Goal: Answer question/provide support: Share knowledge or assist other users

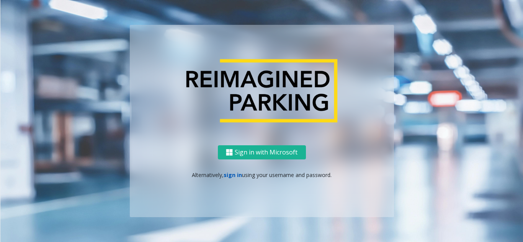
click at [237, 177] on link "sign in" at bounding box center [233, 175] width 18 height 7
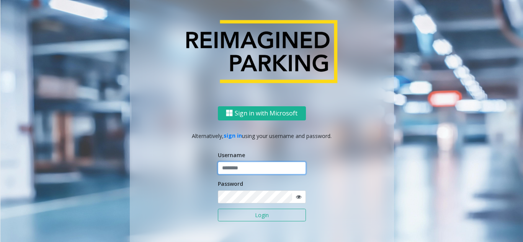
click at [237, 170] on input "text" at bounding box center [262, 168] width 88 height 13
type input "********"
click at [298, 198] on icon at bounding box center [298, 196] width 5 height 5
click at [262, 217] on button "Login" at bounding box center [262, 215] width 88 height 13
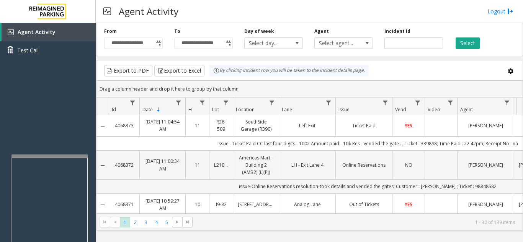
click at [47, 157] on div at bounding box center [49, 156] width 77 height 3
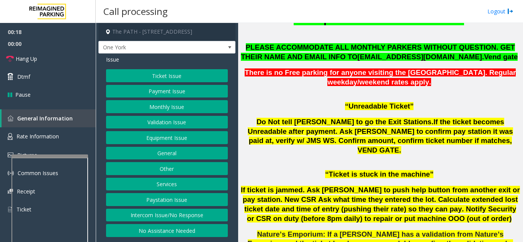
scroll to position [574, 0]
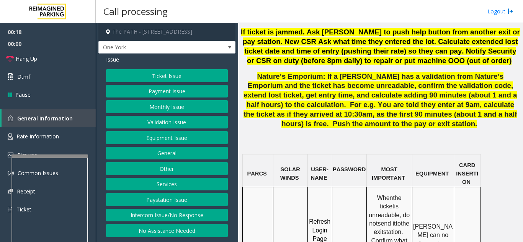
click at [169, 77] on button "Ticket Issue" at bounding box center [167, 75] width 122 height 13
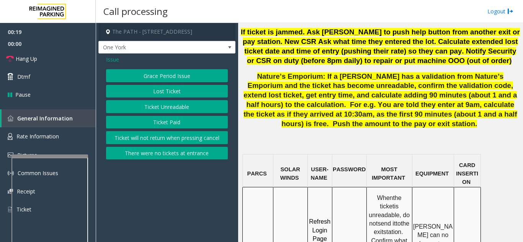
click at [168, 105] on button "Ticket Unreadable" at bounding box center [167, 106] width 122 height 13
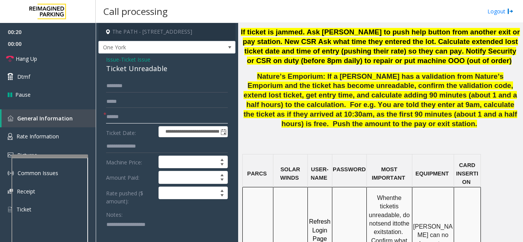
click at [155, 121] on input "text" at bounding box center [167, 117] width 122 height 13
type textarea "**********"
click at [144, 121] on input "text" at bounding box center [167, 117] width 122 height 13
type input "********"
drag, startPoint x: 289, startPoint y: 188, endPoint x: 282, endPoint y: 185, distance: 8.0
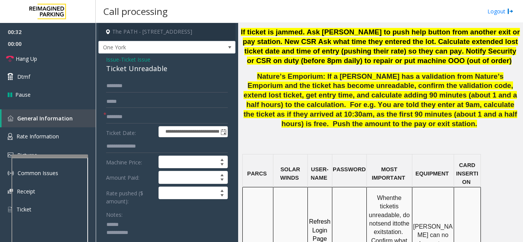
click at [150, 222] on textarea at bounding box center [164, 233] width 116 height 29
drag, startPoint x: 105, startPoint y: 69, endPoint x: 168, endPoint y: 68, distance: 63.9
click at [207, 228] on textarea at bounding box center [164, 233] width 116 height 29
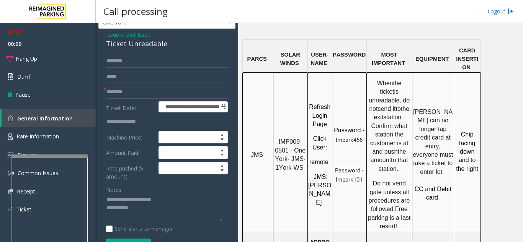
scroll to position [38, 0]
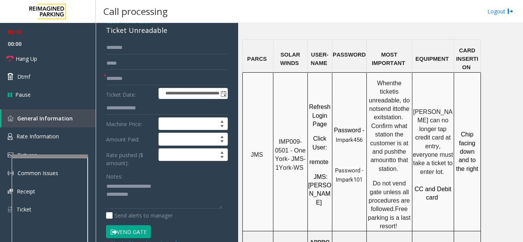
click at [135, 230] on button "Vend Gate" at bounding box center [128, 232] width 45 height 13
click at [58, 62] on link "Hang Up" at bounding box center [48, 59] width 96 height 18
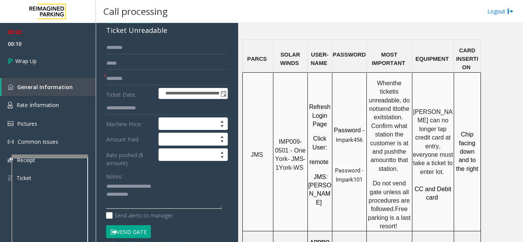
click at [142, 199] on textarea at bounding box center [164, 195] width 116 height 29
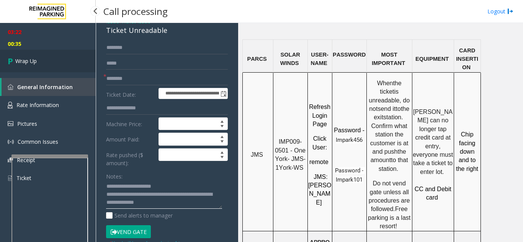
type textarea "**********"
click at [46, 70] on link "Wrap Up" at bounding box center [48, 61] width 96 height 23
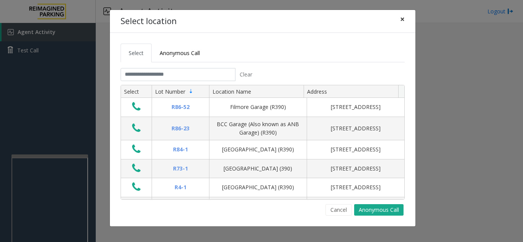
click at [404, 18] on span "×" at bounding box center [402, 19] width 5 height 11
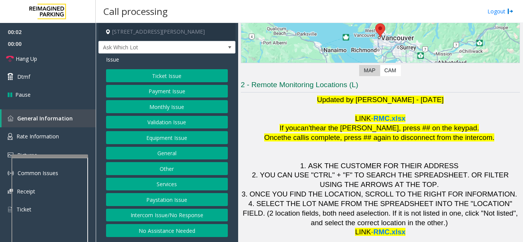
scroll to position [113, 0]
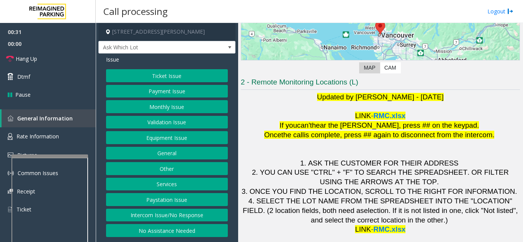
click at [157, 217] on button "Intercom Issue/No Response" at bounding box center [167, 215] width 122 height 13
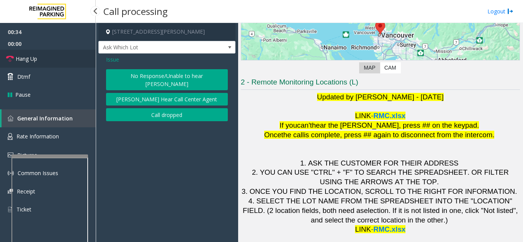
click at [41, 60] on link "Hang Up" at bounding box center [48, 59] width 96 height 18
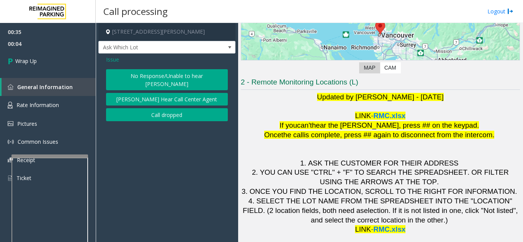
click at [128, 75] on button "No Response/Unable to hear [PERSON_NAME]" at bounding box center [167, 79] width 122 height 21
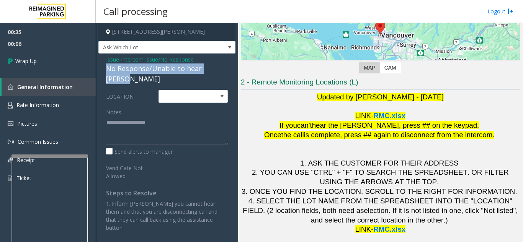
drag, startPoint x: 105, startPoint y: 71, endPoint x: 225, endPoint y: 70, distance: 120.2
click at [225, 70] on div "Issue - Intercom Issue/No Response No Response/Unable to hear [PERSON_NAME] LOC…" at bounding box center [166, 147] width 137 height 186
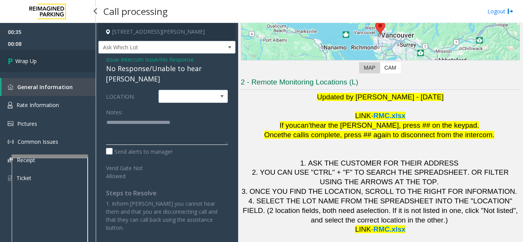
type textarea "**********"
click at [42, 53] on link "Wrap Up" at bounding box center [48, 61] width 96 height 23
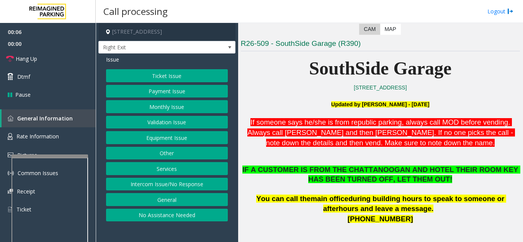
scroll to position [153, 0]
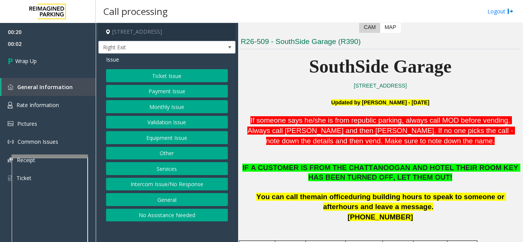
click at [147, 183] on button "Intercom Issue/No Response" at bounding box center [167, 184] width 122 height 13
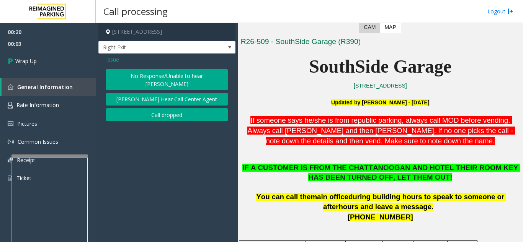
click at [157, 108] on button "Call dropped" at bounding box center [167, 114] width 122 height 13
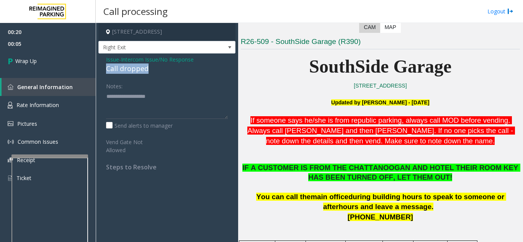
drag, startPoint x: 101, startPoint y: 67, endPoint x: 150, endPoint y: 67, distance: 49.4
click at [150, 67] on div "Issue - Intercom Issue/No Response Call dropped Notes: Send alerts to manager V…" at bounding box center [166, 116] width 137 height 125
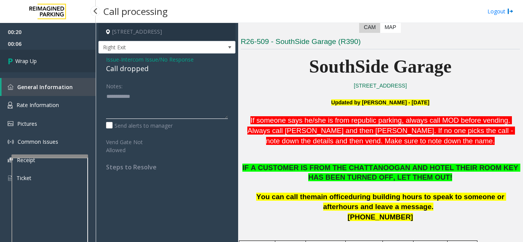
type textarea "**********"
click at [51, 60] on link "Wrap Up" at bounding box center [48, 61] width 96 height 23
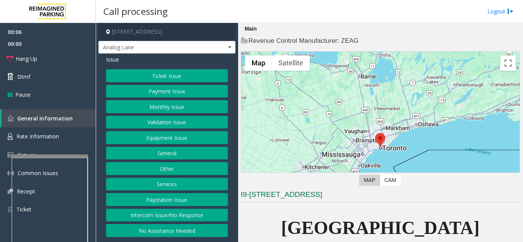
click at [317, 12] on div "Call processing Logout" at bounding box center [309, 11] width 427 height 23
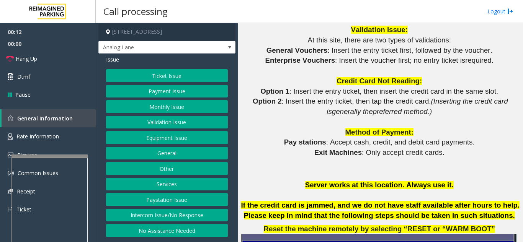
scroll to position [766, 0]
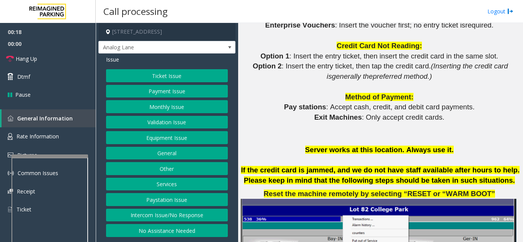
click at [167, 217] on button "Intercom Issue/No Response" at bounding box center [167, 215] width 122 height 13
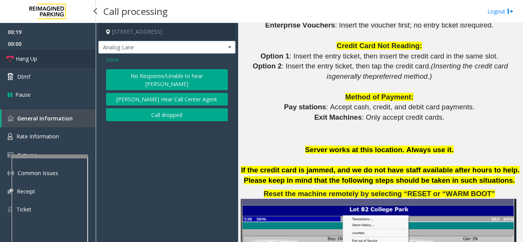
click at [49, 62] on link "Hang Up" at bounding box center [48, 59] width 96 height 18
click at [119, 70] on button "No Response/Unable to hear [PERSON_NAME]" at bounding box center [167, 79] width 122 height 21
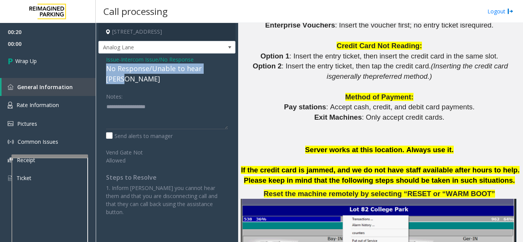
drag, startPoint x: 105, startPoint y: 69, endPoint x: 220, endPoint y: 67, distance: 115.6
click at [220, 67] on div "Issue - Intercom Issue/No Response No Response/Unable to hear [PERSON_NAME] Not…" at bounding box center [166, 139] width 137 height 170
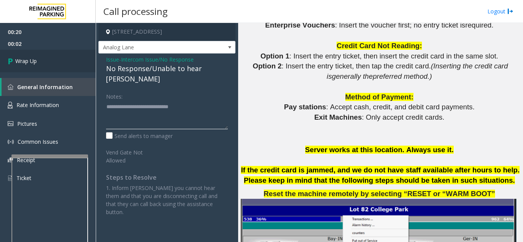
type textarea "**********"
click at [26, 63] on span "Wrap Up" at bounding box center [25, 61] width 21 height 8
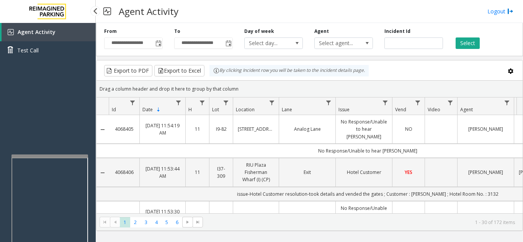
click at [39, 142] on div "Agent Activity Test Call" at bounding box center [48, 144] width 96 height 242
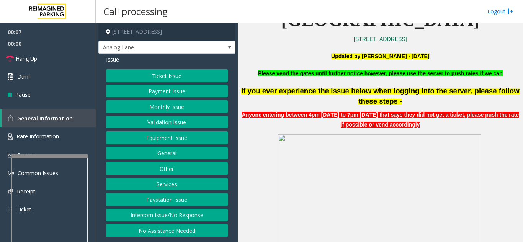
scroll to position [306, 0]
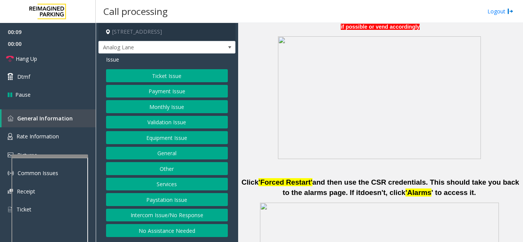
click at [184, 76] on button "Ticket Issue" at bounding box center [167, 75] width 122 height 13
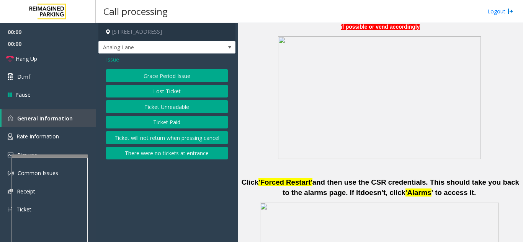
click at [183, 111] on button "Ticket Unreadable" at bounding box center [167, 106] width 122 height 13
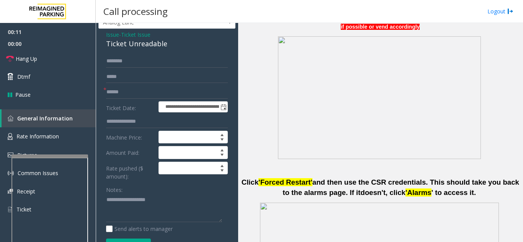
scroll to position [38, 0]
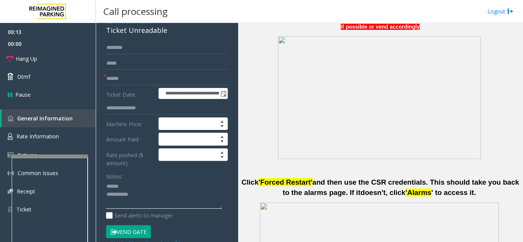
click at [141, 191] on textarea at bounding box center [164, 195] width 116 height 29
click at [138, 185] on textarea at bounding box center [164, 195] width 116 height 29
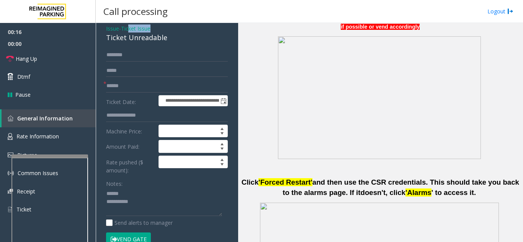
scroll to position [23, 0]
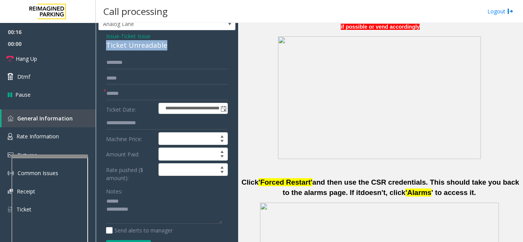
drag, startPoint x: 105, startPoint y: 30, endPoint x: 172, endPoint y: 45, distance: 68.3
click at [172, 45] on div "**********" at bounding box center [166, 235] width 137 height 411
click at [181, 210] on textarea at bounding box center [164, 210] width 116 height 29
type textarea "**********"
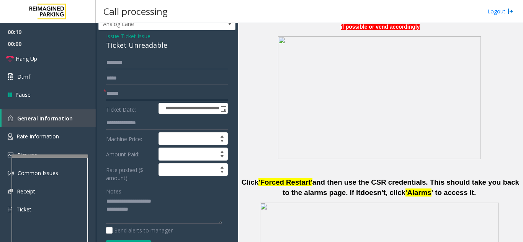
click at [135, 95] on input "text" at bounding box center [167, 93] width 122 height 13
drag, startPoint x: 126, startPoint y: 93, endPoint x: 106, endPoint y: 95, distance: 19.3
click at [106, 95] on input "**********" at bounding box center [167, 93] width 122 height 13
type input "********"
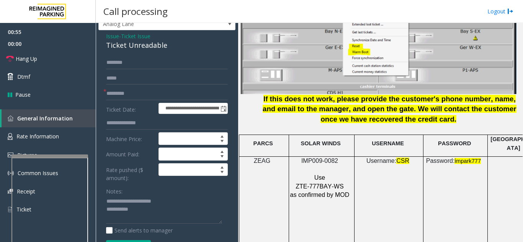
scroll to position [995, 0]
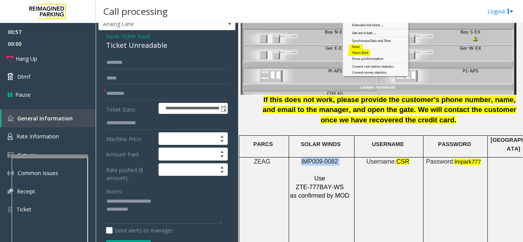
drag, startPoint x: 340, startPoint y: 154, endPoint x: 318, endPoint y: 153, distance: 21.8
click at [307, 158] on p "IMP009-0082" at bounding box center [321, 162] width 62 height 8
click at [375, 178] on p at bounding box center [388, 178] width 63 height 17
drag, startPoint x: 340, startPoint y: 156, endPoint x: 302, endPoint y: 157, distance: 37.9
click at [302, 158] on p "IMP009-0082" at bounding box center [321, 162] width 62 height 8
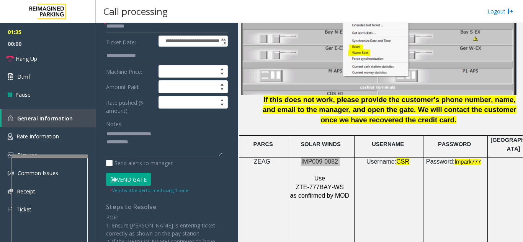
scroll to position [100, 0]
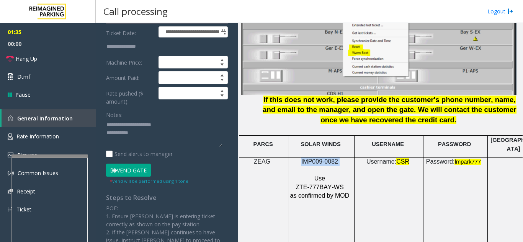
click at [133, 173] on button "Vend Gate" at bounding box center [128, 170] width 45 height 13
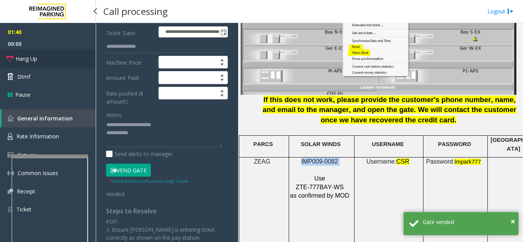
click at [73, 59] on link "Hang Up" at bounding box center [48, 59] width 96 height 18
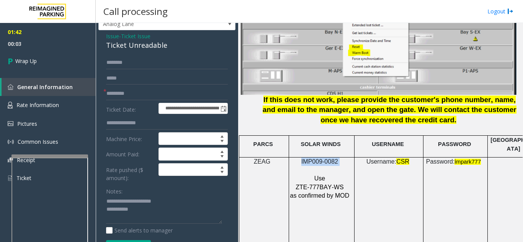
scroll to position [62, 0]
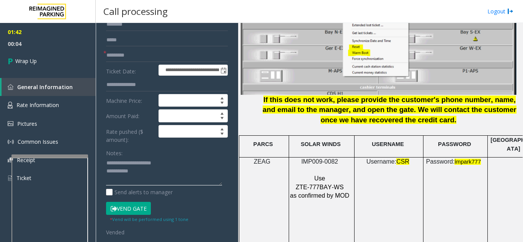
click at [165, 175] on textarea at bounding box center [164, 171] width 116 height 29
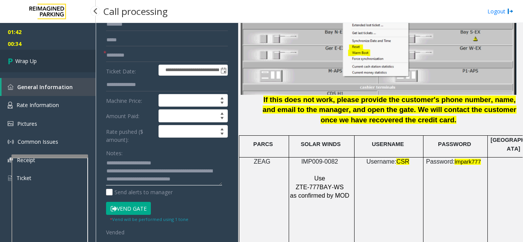
type textarea "**********"
click at [18, 53] on link "Wrap Up" at bounding box center [48, 61] width 96 height 23
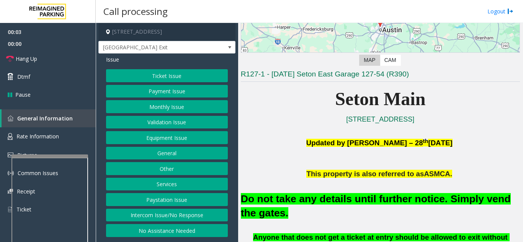
scroll to position [115, 0]
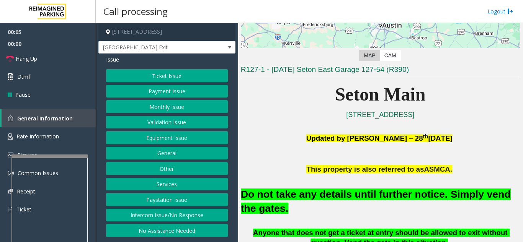
click at [162, 137] on button "Equipment Issue" at bounding box center [167, 137] width 122 height 13
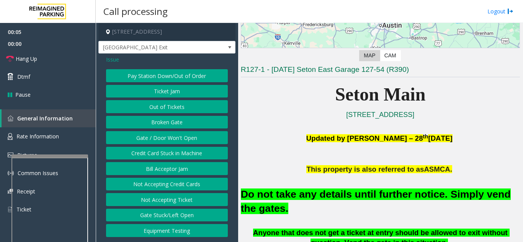
click at [162, 137] on button "Gate / Door Won't Open" at bounding box center [167, 137] width 122 height 13
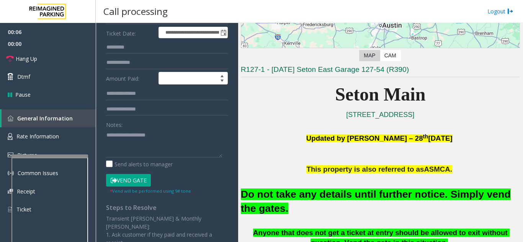
click at [137, 184] on button "Vend Gate" at bounding box center [128, 180] width 45 height 13
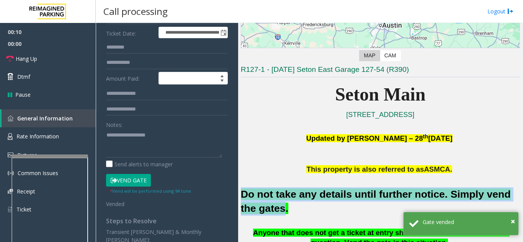
drag, startPoint x: 242, startPoint y: 193, endPoint x: 264, endPoint y: 207, distance: 25.8
click at [264, 207] on font "Do not take any details until further notice. Simply vend the gates." at bounding box center [376, 202] width 270 height 26
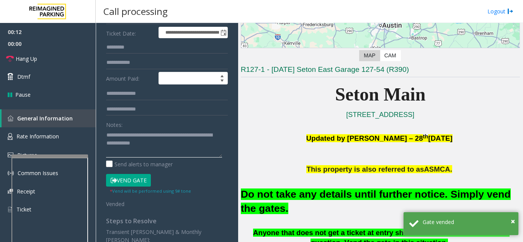
click at [179, 145] on textarea at bounding box center [164, 143] width 116 height 29
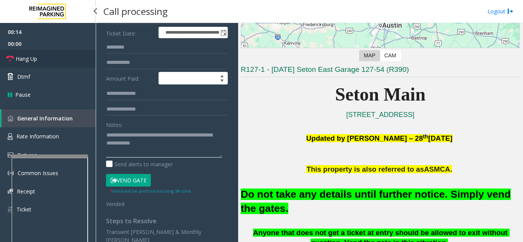
type textarea "**********"
click at [62, 59] on link "Hang Up" at bounding box center [48, 59] width 96 height 18
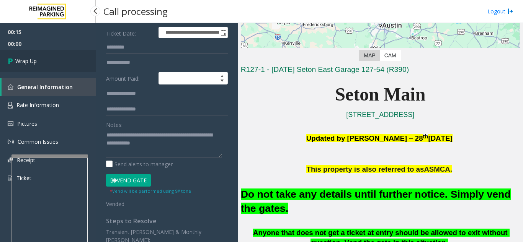
click at [65, 64] on link "Wrap Up" at bounding box center [48, 61] width 96 height 23
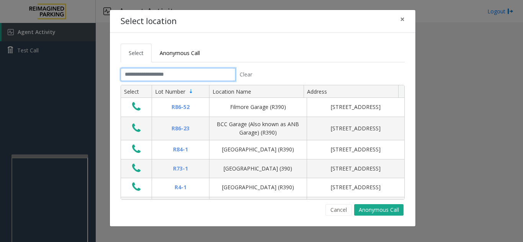
click at [216, 75] on input "text" at bounding box center [178, 74] width 115 height 13
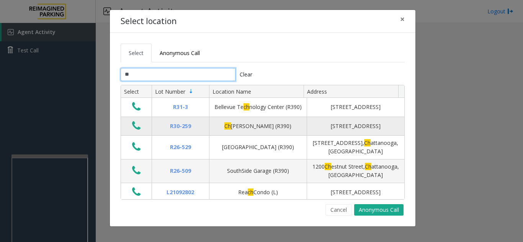
type input "**"
click at [134, 127] on icon "Data table" at bounding box center [136, 126] width 8 height 11
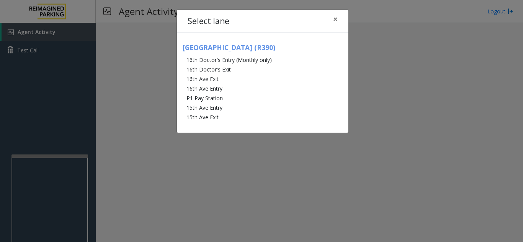
click at [149, 76] on div "Select lane × [GEOGRAPHIC_DATA] (R390) 16th Doctor's Entry (Monthly only) 16th …" at bounding box center [261, 121] width 523 height 242
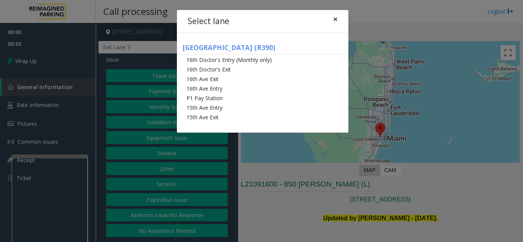
click at [337, 17] on span "×" at bounding box center [335, 19] width 5 height 11
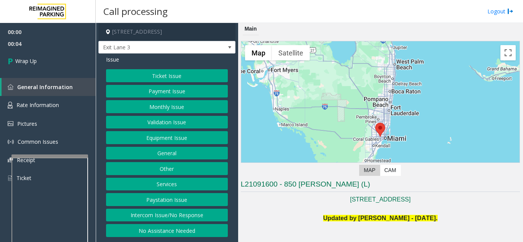
click at [179, 212] on button "Intercom Issue/No Response" at bounding box center [167, 215] width 122 height 13
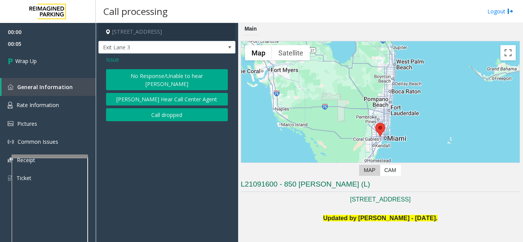
click at [150, 108] on button "Call dropped" at bounding box center [167, 114] width 122 height 13
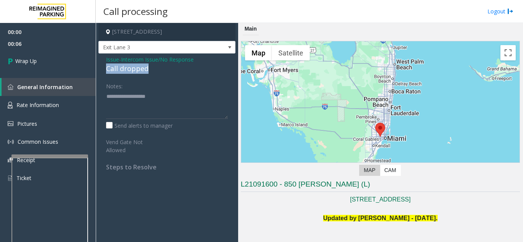
drag, startPoint x: 106, startPoint y: 69, endPoint x: 152, endPoint y: 71, distance: 46.0
click at [152, 71] on div "Issue - Intercom Issue/No Response Call dropped Notes: Send alerts to manager V…" at bounding box center [166, 116] width 137 height 125
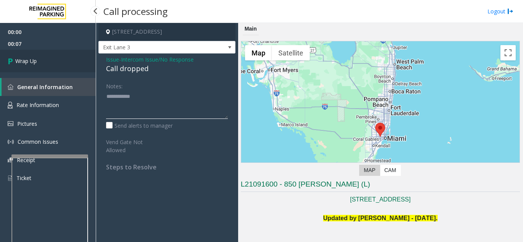
type textarea "**********"
click at [80, 62] on link "Wrap Up" at bounding box center [48, 61] width 96 height 23
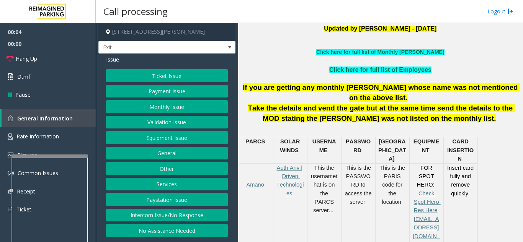
scroll to position [230, 0]
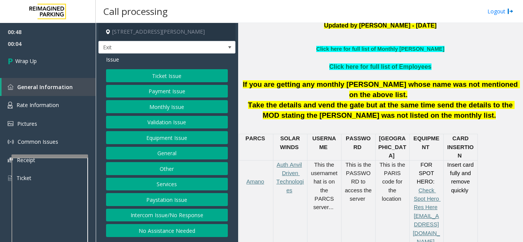
click at [178, 138] on button "Equipment Issue" at bounding box center [167, 137] width 122 height 13
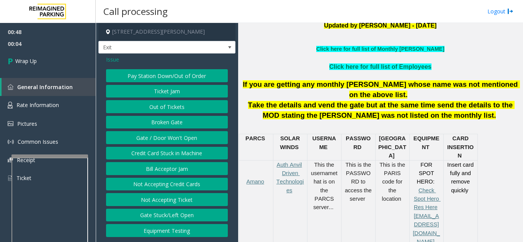
click at [178, 138] on button "Gate / Door Won't Open" at bounding box center [167, 137] width 122 height 13
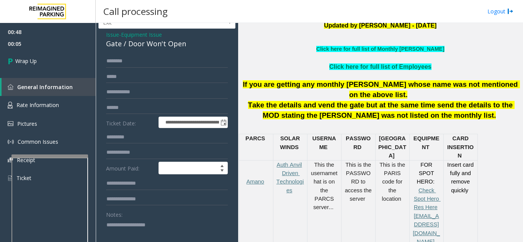
scroll to position [38, 0]
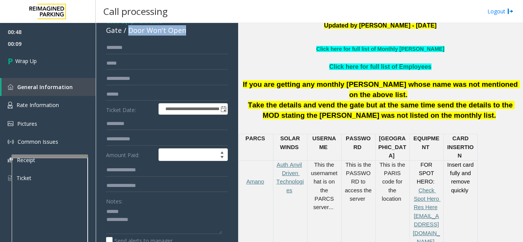
drag, startPoint x: 127, startPoint y: 32, endPoint x: 185, endPoint y: 32, distance: 57.4
click at [185, 32] on div "Gate / Door Won't Open" at bounding box center [167, 30] width 122 height 10
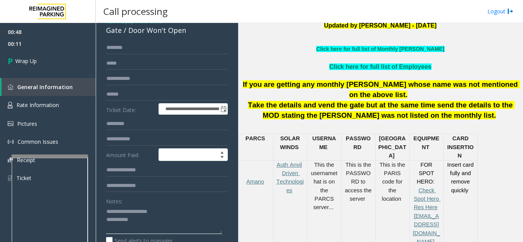
click at [166, 221] on textarea at bounding box center [164, 220] width 116 height 29
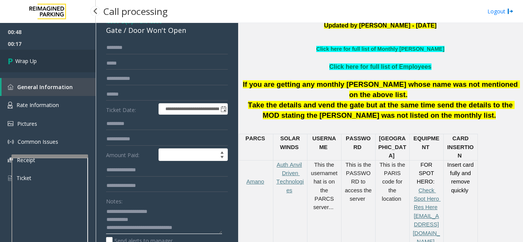
type textarea "**********"
click at [50, 67] on link "Wrap Up" at bounding box center [48, 61] width 96 height 23
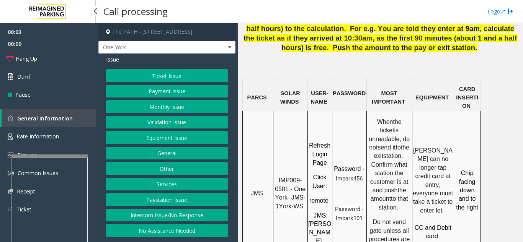
scroll to position [651, 0]
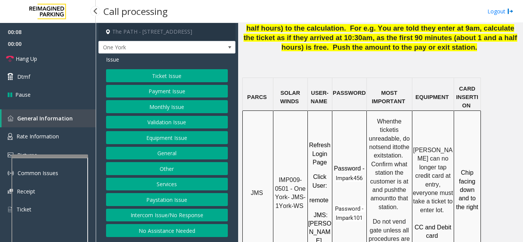
click at [177, 80] on button "Ticket Issue" at bounding box center [167, 75] width 122 height 13
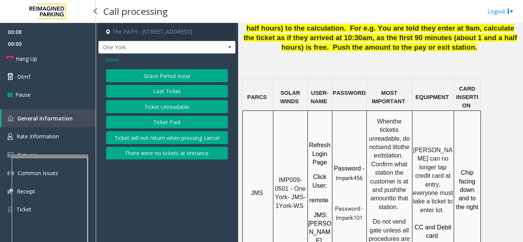
click at [175, 108] on button "Ticket Unreadable" at bounding box center [167, 106] width 122 height 13
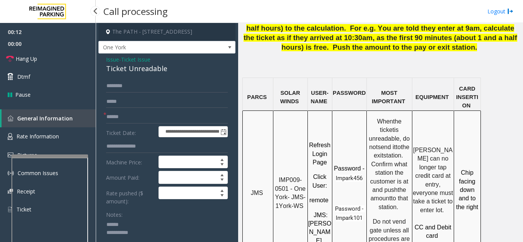
type textarea "**********"
click at [126, 120] on input "text" at bounding box center [167, 117] width 122 height 13
type input "********"
drag, startPoint x: 288, startPoint y: 111, endPoint x: 279, endPoint y: 100, distance: 13.7
click at [279, 177] on span "IMP009-0501 - One York- JMS-1York-WS" at bounding box center [291, 193] width 33 height 32
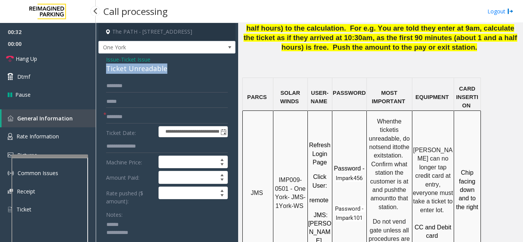
drag, startPoint x: 170, startPoint y: 67, endPoint x: 105, endPoint y: 70, distance: 65.9
click at [158, 82] on input "text" at bounding box center [167, 86] width 122 height 13
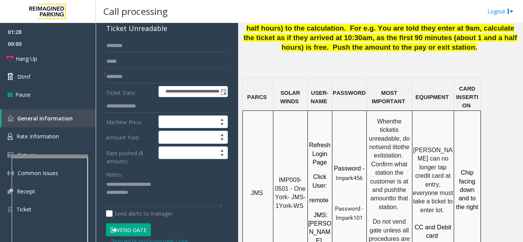
scroll to position [115, 0]
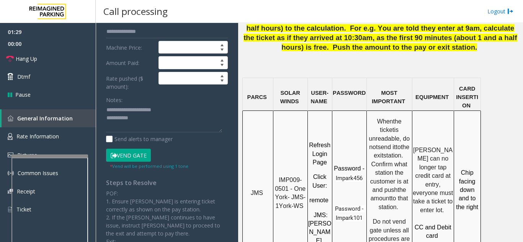
click at [128, 156] on button "Vend Gate" at bounding box center [128, 155] width 45 height 13
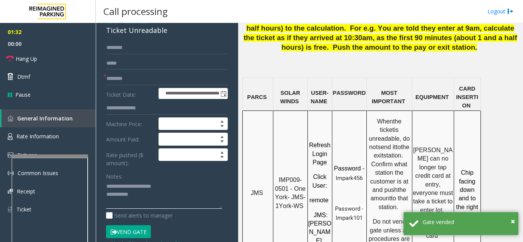
click at [152, 198] on textarea at bounding box center [164, 195] width 116 height 29
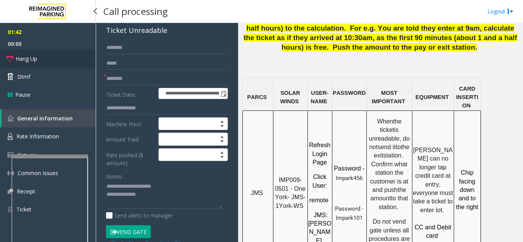
click at [50, 54] on link "Hang Up" at bounding box center [48, 59] width 96 height 18
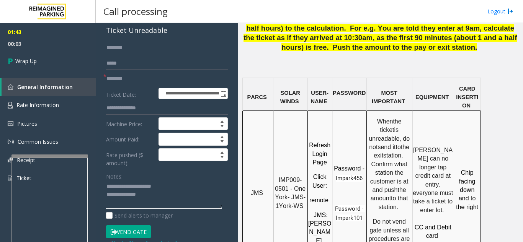
click at [165, 197] on textarea at bounding box center [164, 195] width 116 height 29
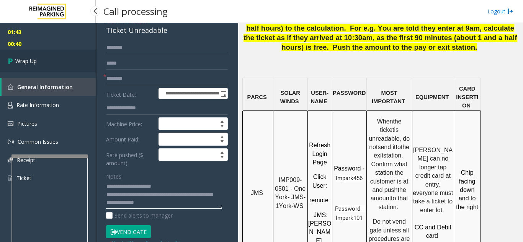
type textarea "**********"
click at [38, 61] on link "Wrap Up" at bounding box center [48, 61] width 96 height 23
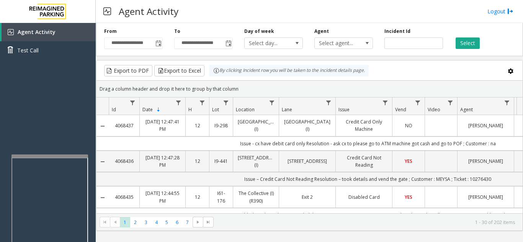
click at [467, 15] on div "Agent Activity Logout" at bounding box center [309, 11] width 427 height 23
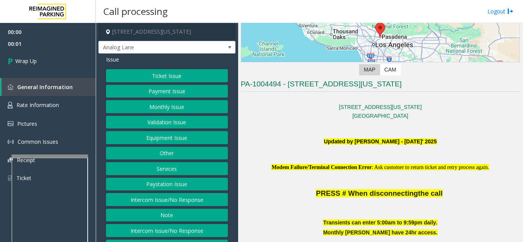
scroll to position [115, 0]
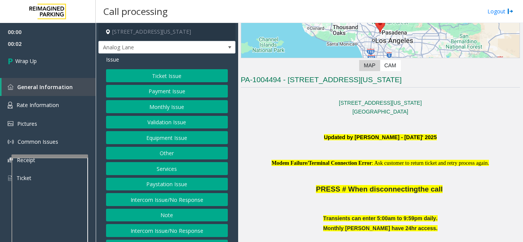
click at [181, 206] on button "Intercom Issue/No Response" at bounding box center [167, 199] width 122 height 13
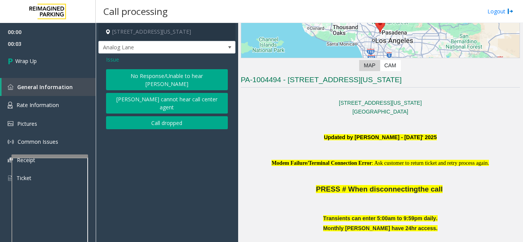
click at [163, 116] on button "Call dropped" at bounding box center [167, 122] width 122 height 13
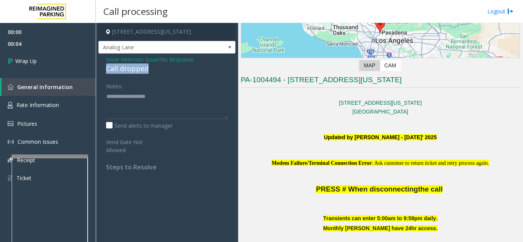
drag, startPoint x: 154, startPoint y: 68, endPoint x: 106, endPoint y: 72, distance: 48.5
click at [106, 72] on div "Issue - Intercom Issue/No Response Call dropped Notes: Send alerts to manager V…" at bounding box center [166, 116] width 137 height 125
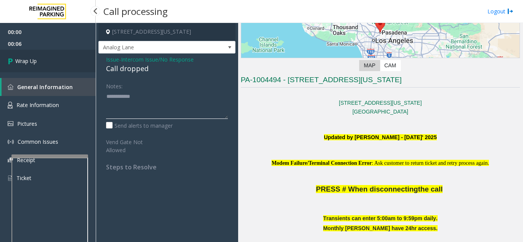
type textarea "**********"
click at [50, 62] on link "Wrap Up" at bounding box center [48, 61] width 96 height 23
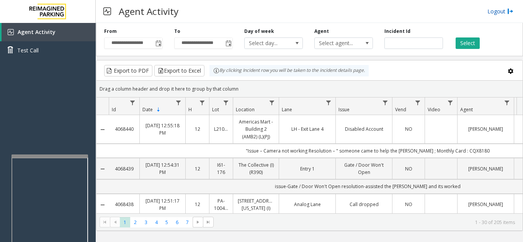
click at [500, 14] on link "Logout" at bounding box center [500, 11] width 26 height 8
